Goal: Task Accomplishment & Management: Use online tool/utility

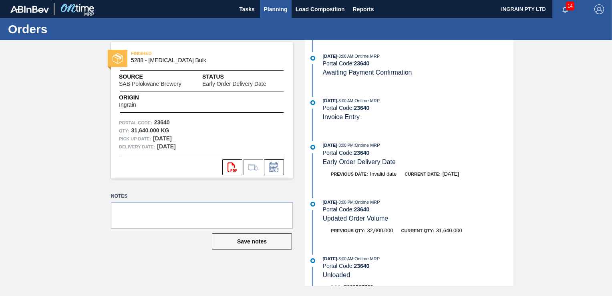
click at [270, 3] on button "Planning" at bounding box center [276, 9] width 32 height 18
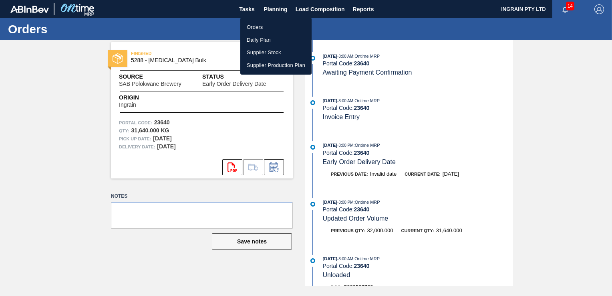
drag, startPoint x: 262, startPoint y: 24, endPoint x: 361, endPoint y: 36, distance: 100.5
click at [262, 24] on li "Orders" at bounding box center [275, 27] width 71 height 13
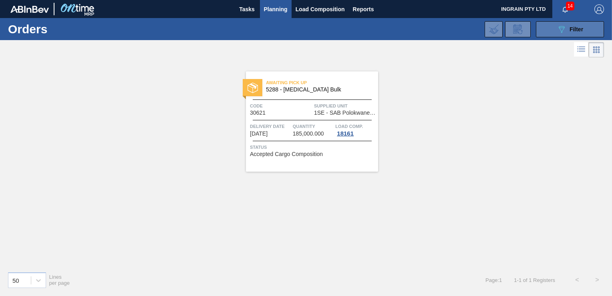
click at [554, 28] on button "089F7B8B-B2A5-4AFE-B5C0-19BA573D28AC Filter" at bounding box center [570, 29] width 68 height 16
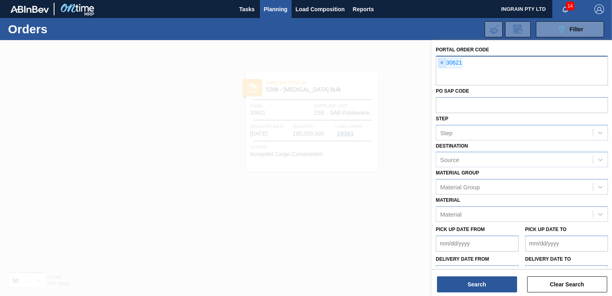
click at [439, 61] on span "×" at bounding box center [442, 63] width 8 height 10
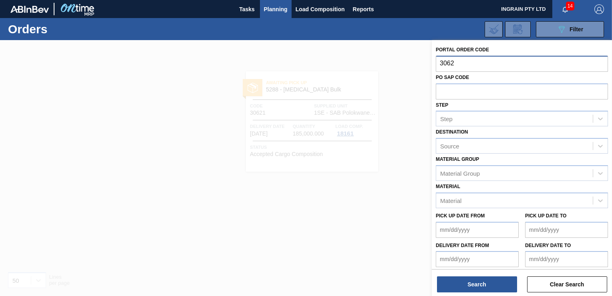
type input "30628"
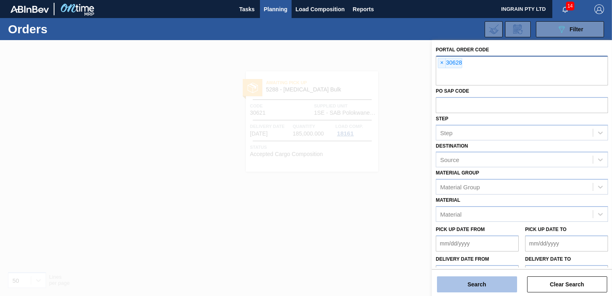
click at [491, 284] on button "Search" at bounding box center [477, 284] width 80 height 16
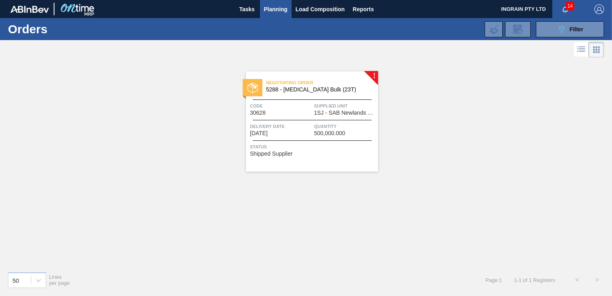
click at [347, 115] on span "1SJ - SAB Newlands Brewery" at bounding box center [345, 113] width 62 height 6
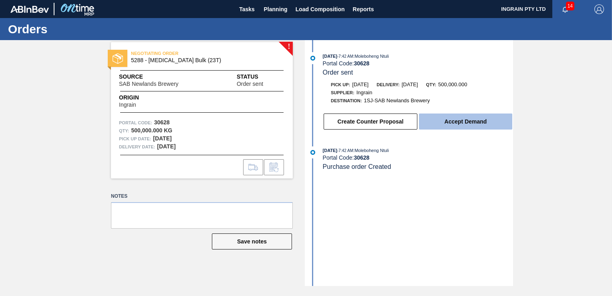
click at [442, 122] on button "Accept Demand" at bounding box center [465, 121] width 93 height 16
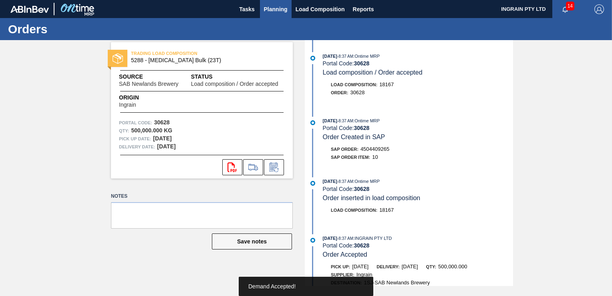
click at [275, 8] on span "Planning" at bounding box center [276, 9] width 24 height 10
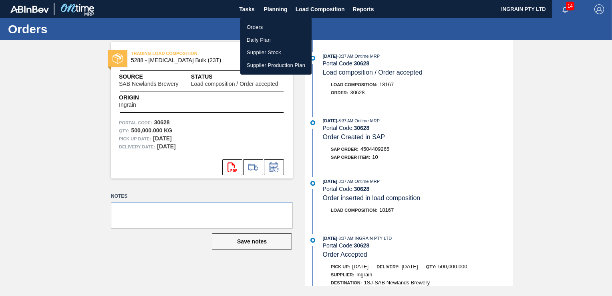
click at [261, 26] on li "Orders" at bounding box center [275, 27] width 71 height 13
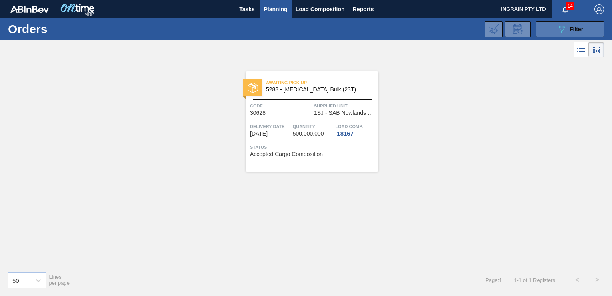
click at [546, 26] on button "089F7B8B-B2A5-4AFE-B5C0-19BA573D28AC Filter" at bounding box center [570, 29] width 68 height 16
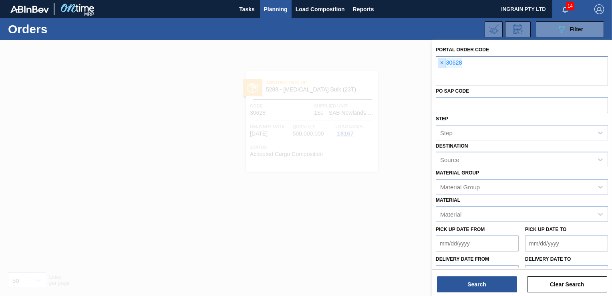
click at [442, 62] on span "×" at bounding box center [442, 63] width 8 height 10
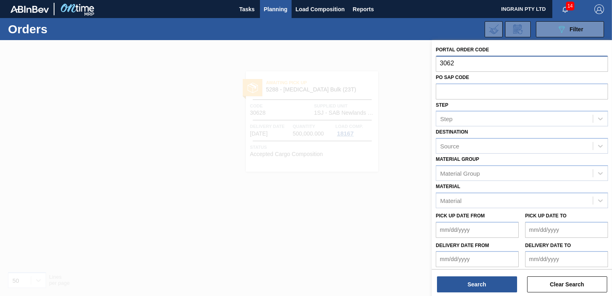
type input "30629"
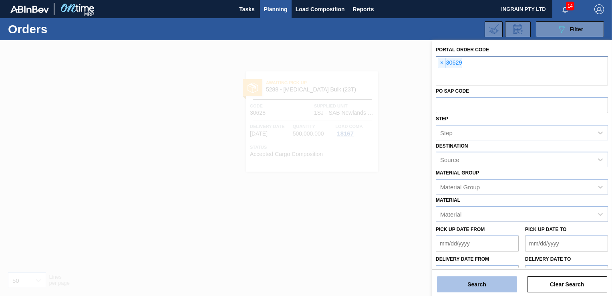
click at [487, 284] on button "Search" at bounding box center [477, 284] width 80 height 16
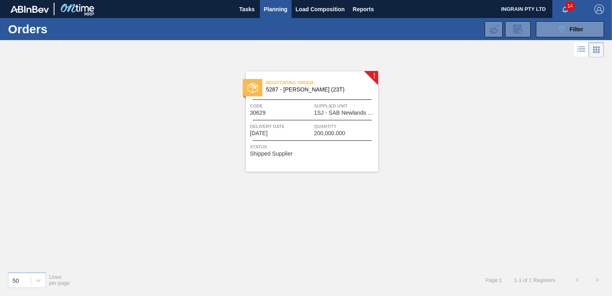
click at [328, 122] on span "Quantity" at bounding box center [345, 126] width 62 height 8
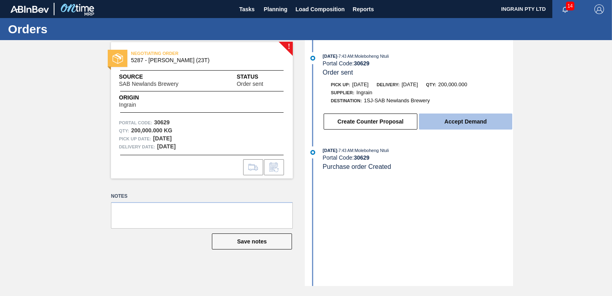
click at [448, 119] on button "Accept Demand" at bounding box center [465, 121] width 93 height 16
